Goal: Task Accomplishment & Management: Complete application form

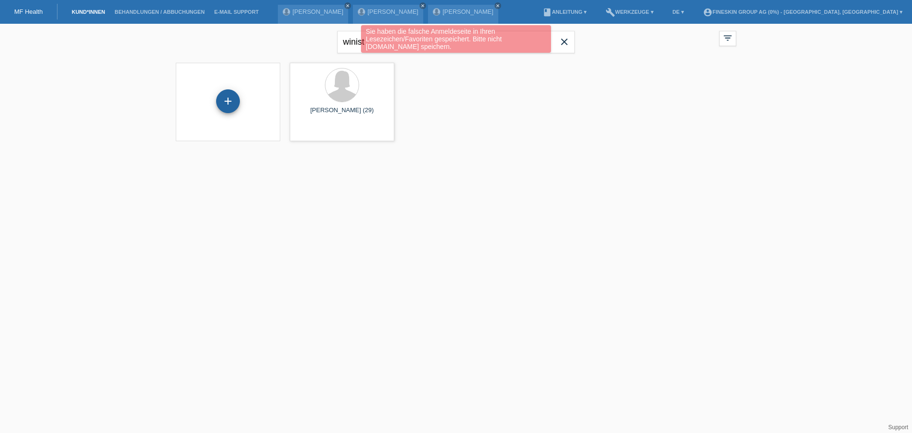
click at [224, 100] on div "+" at bounding box center [228, 101] width 24 height 24
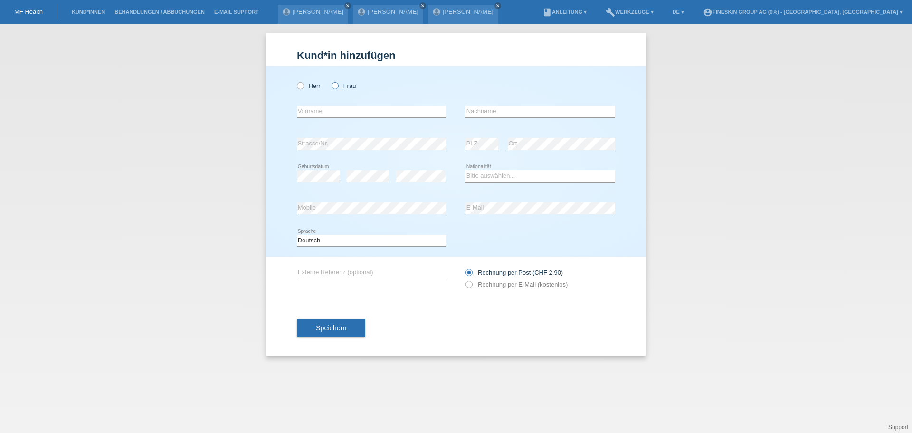
click at [347, 85] on label "Frau" at bounding box center [343, 85] width 24 height 7
click at [338, 85] on input "Frau" at bounding box center [334, 85] width 6 height 6
radio input "true"
click at [360, 116] on input "text" at bounding box center [372, 111] width 150 height 12
type input "Karina"
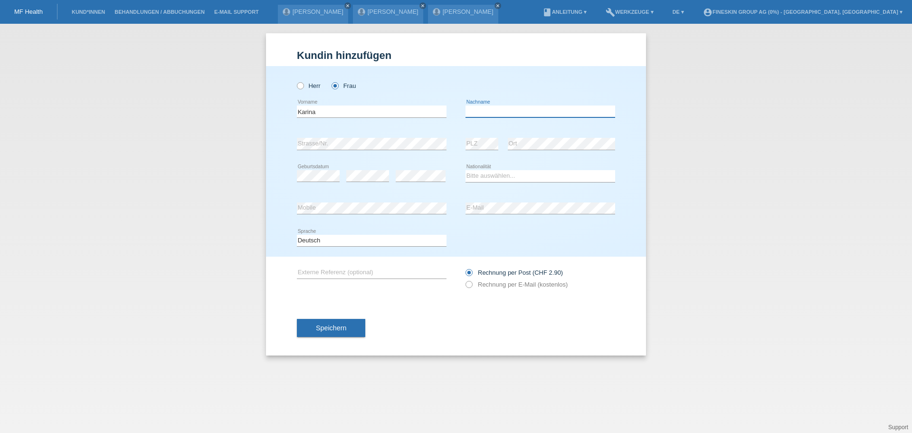
click at [499, 109] on input "text" at bounding box center [540, 111] width 150 height 12
type input "Patillaud"
click at [503, 174] on select "Bitte auswählen... Schweiz Deutschland Liechtenstein Österreich ------------ Af…" at bounding box center [540, 175] width 150 height 11
select select "DE"
click at [465, 170] on select "Bitte auswählen... Schweiz Deutschland Liechtenstein Österreich ------------ Af…" at bounding box center [540, 175] width 150 height 11
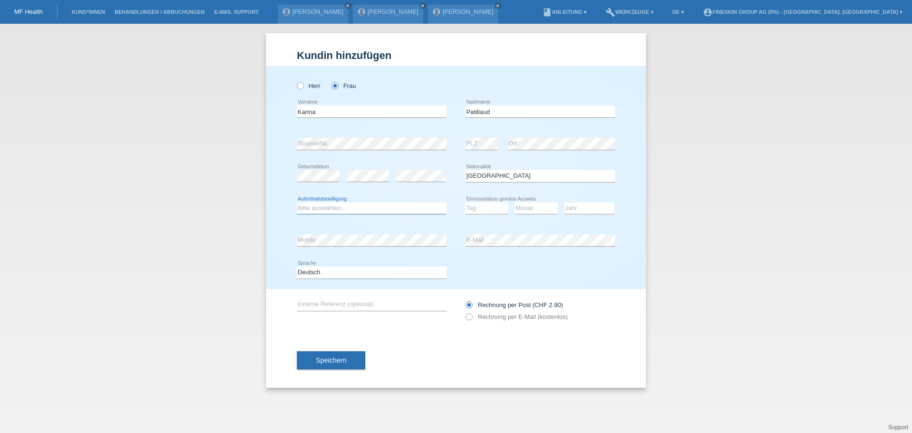
click at [369, 208] on select "Bitte auswählen... C B B - Flüchtlingsstatus Andere" at bounding box center [372, 207] width 150 height 11
select select "C"
click at [297, 202] on select "Bitte auswählen... C B B - Flüchtlingsstatus Andere" at bounding box center [372, 207] width 150 height 11
click at [479, 208] on select "Tag 01 02 03 04 05 06 07 08 09 10 11" at bounding box center [486, 207] width 43 height 11
select select "22"
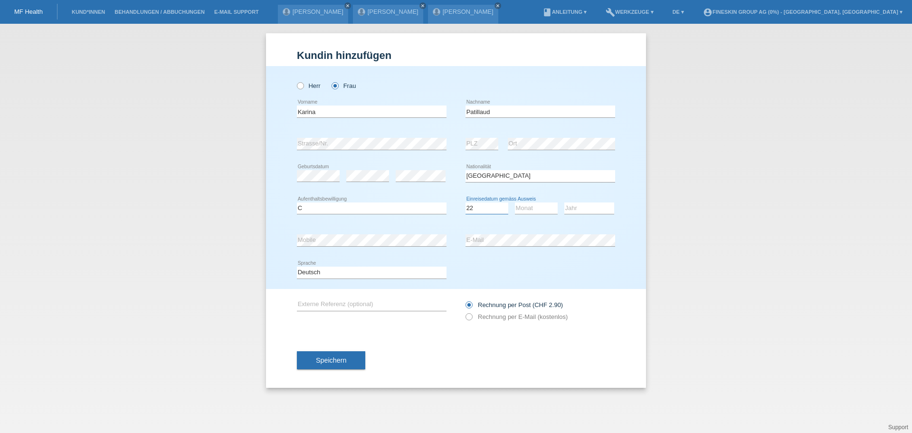
click at [465, 202] on select "Tag 01 02 03 04 05 06 07 08 09 10 11" at bounding box center [486, 207] width 43 height 11
click at [534, 205] on select "Monat 01 02 03 04 05 06 07 08 09 10 11" at bounding box center [536, 207] width 43 height 11
select select "08"
click at [515, 202] on select "Monat 01 02 03 04 05 06 07 08 09 10 11" at bounding box center [536, 207] width 43 height 11
click at [580, 208] on select "Jahr 2025 2024 2023 2022 2021 2020 2019 2018 2017 2016 2015 2014 2013 2012 2011…" at bounding box center [589, 207] width 50 height 11
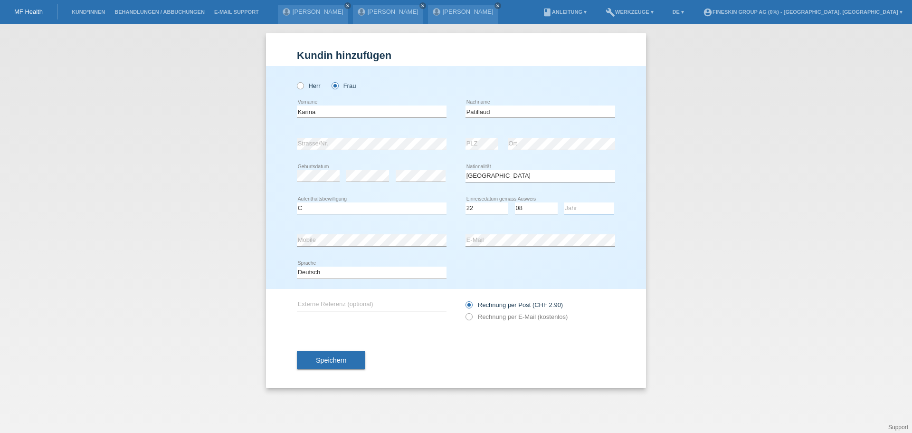
select select "2013"
click at [507, 318] on label "Rechnung per E-Mail (kostenlos)" at bounding box center [516, 316] width 102 height 7
click at [472, 318] on input "Rechnung per E-Mail (kostenlos)" at bounding box center [468, 319] width 6 height 12
radio input "true"
click at [342, 363] on span "Speichern" at bounding box center [331, 360] width 30 height 8
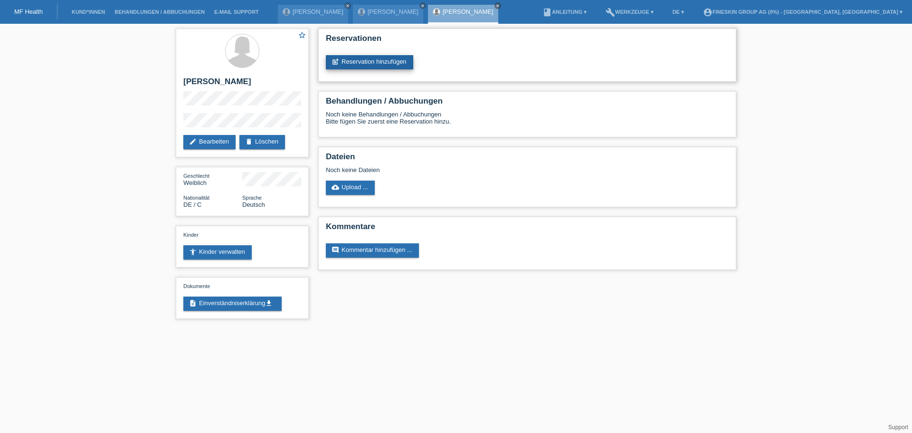
click at [372, 64] on link "post_add Reservation hinzufügen" at bounding box center [369, 62] width 87 height 14
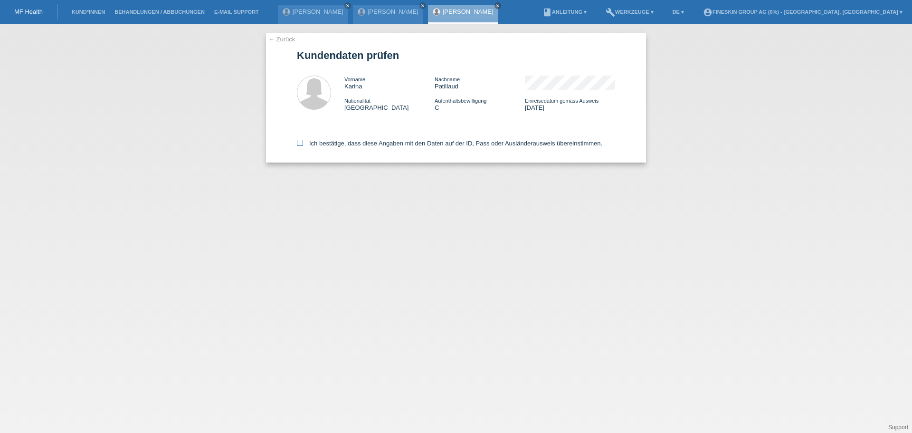
click at [395, 145] on label "Ich bestätige, dass diese Angaben mit den Daten auf der ID, Pass oder Ausländer…" at bounding box center [449, 143] width 305 height 7
click at [303, 145] on input "Ich bestätige, dass diese Angaben mit den Daten auf der ID, Pass oder Ausländer…" at bounding box center [300, 143] width 6 height 6
checkbox input "true"
